Goal: Task Accomplishment & Management: Use online tool/utility

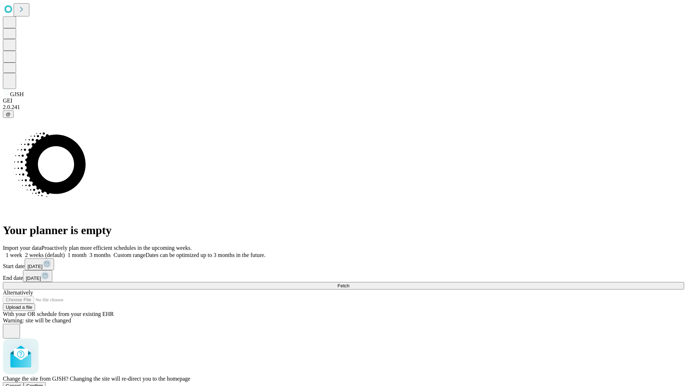
click at [43, 383] on span "Confirm" at bounding box center [34, 385] width 17 height 5
click at [65, 252] on label "2 weeks (default)" at bounding box center [43, 255] width 43 height 6
click at [349, 283] on span "Fetch" at bounding box center [343, 285] width 12 height 5
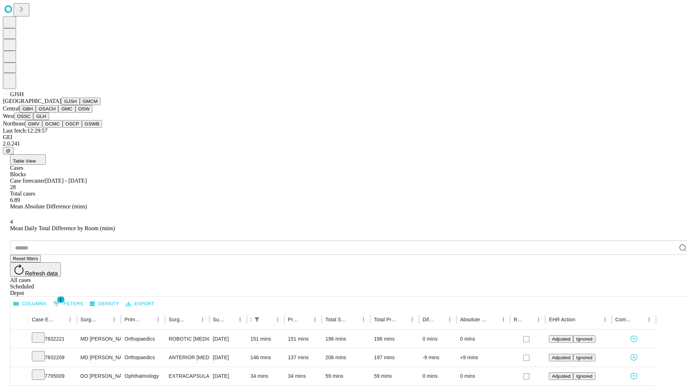
click at [80, 105] on button "GMCM" at bounding box center [90, 102] width 21 height 8
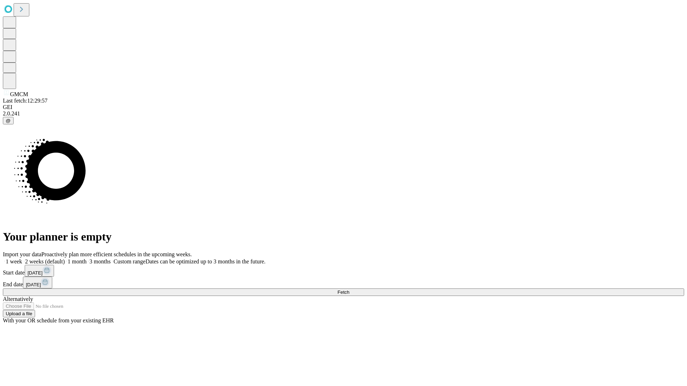
click at [65, 259] on label "2 weeks (default)" at bounding box center [43, 262] width 43 height 6
click at [349, 290] on span "Fetch" at bounding box center [343, 292] width 12 height 5
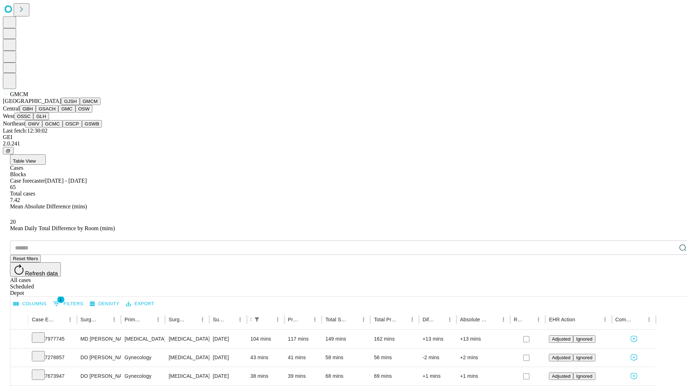
click at [36, 113] on button "GBH" at bounding box center [28, 109] width 16 height 8
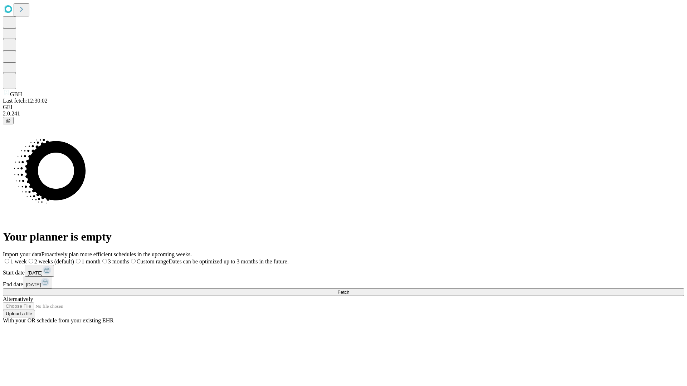
click at [74, 259] on label "2 weeks (default)" at bounding box center [50, 262] width 47 height 6
click at [349, 290] on span "Fetch" at bounding box center [343, 292] width 12 height 5
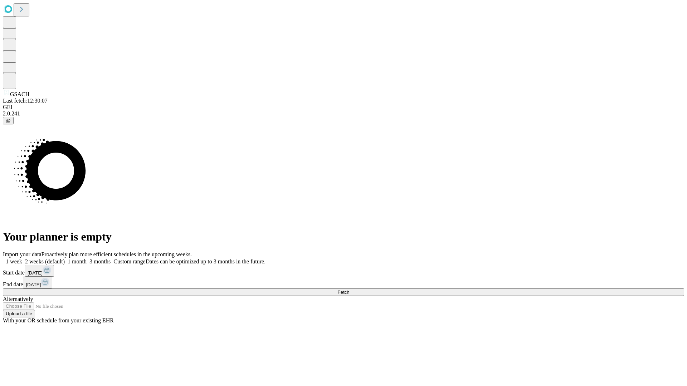
click at [65, 259] on label "2 weeks (default)" at bounding box center [43, 262] width 43 height 6
click at [349, 290] on span "Fetch" at bounding box center [343, 292] width 12 height 5
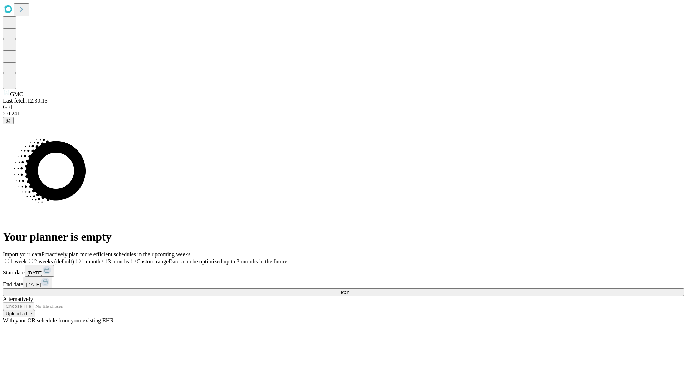
click at [74, 259] on label "2 weeks (default)" at bounding box center [50, 262] width 47 height 6
click at [349, 290] on span "Fetch" at bounding box center [343, 292] width 12 height 5
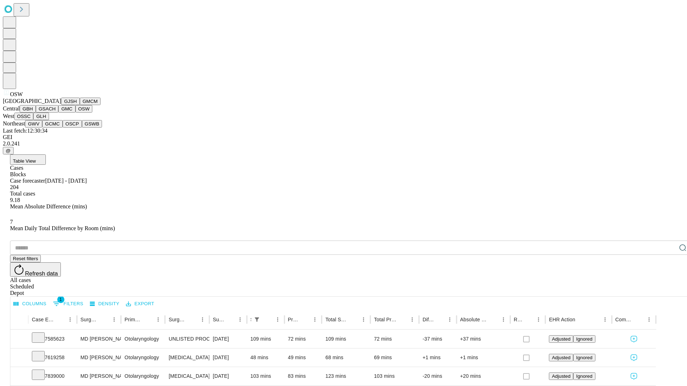
click at [34, 120] on button "OSSC" at bounding box center [23, 117] width 19 height 8
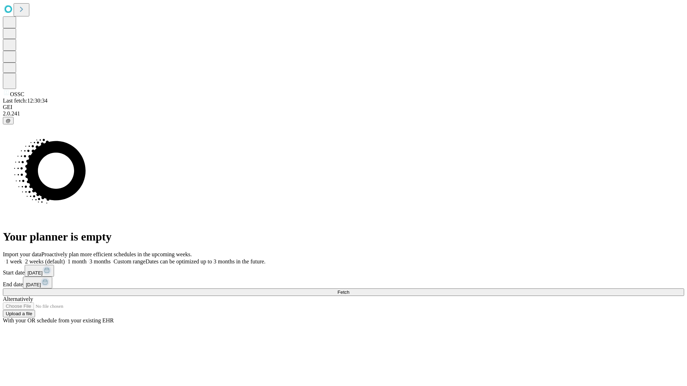
click at [65, 259] on label "2 weeks (default)" at bounding box center [43, 262] width 43 height 6
click at [349, 290] on span "Fetch" at bounding box center [343, 292] width 12 height 5
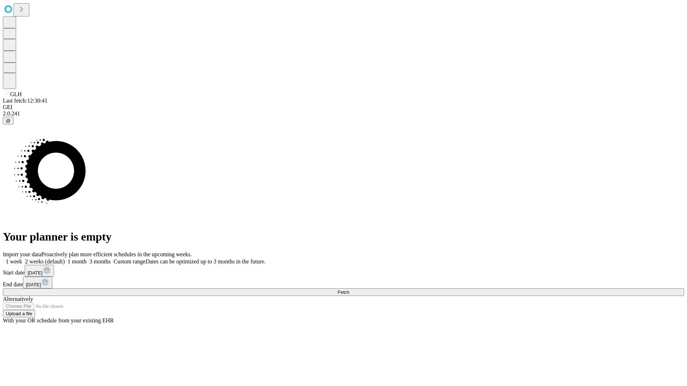
click at [65, 259] on label "2 weeks (default)" at bounding box center [43, 262] width 43 height 6
click at [349, 290] on span "Fetch" at bounding box center [343, 292] width 12 height 5
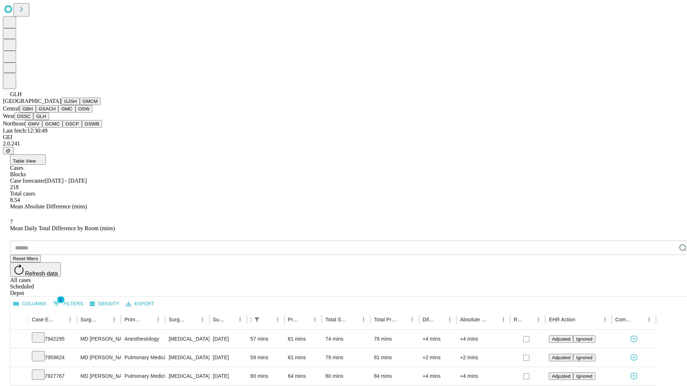
click at [42, 128] on button "GWV" at bounding box center [33, 124] width 17 height 8
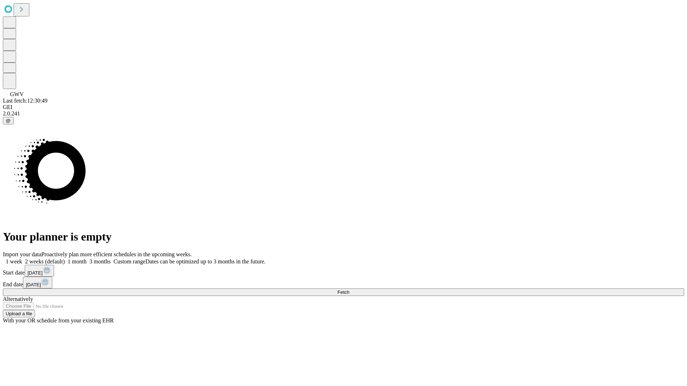
click at [349, 290] on span "Fetch" at bounding box center [343, 292] width 12 height 5
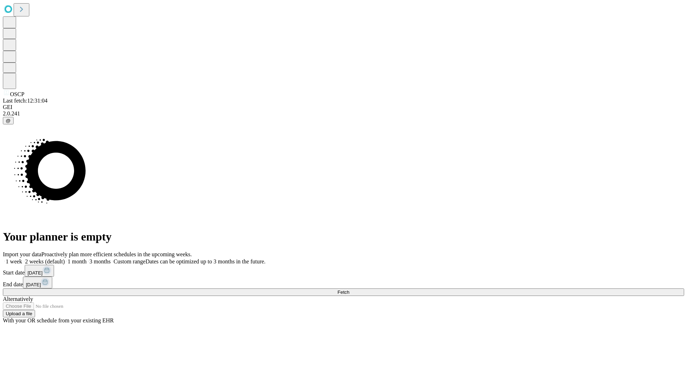
click at [65, 259] on label "2 weeks (default)" at bounding box center [43, 262] width 43 height 6
click at [349, 290] on span "Fetch" at bounding box center [343, 292] width 12 height 5
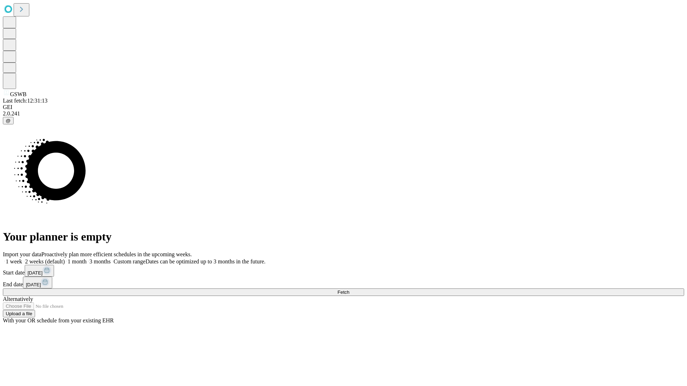
click at [65, 259] on label "2 weeks (default)" at bounding box center [43, 262] width 43 height 6
click at [349, 290] on span "Fetch" at bounding box center [343, 292] width 12 height 5
